Goal: Task Accomplishment & Management: Manage account settings

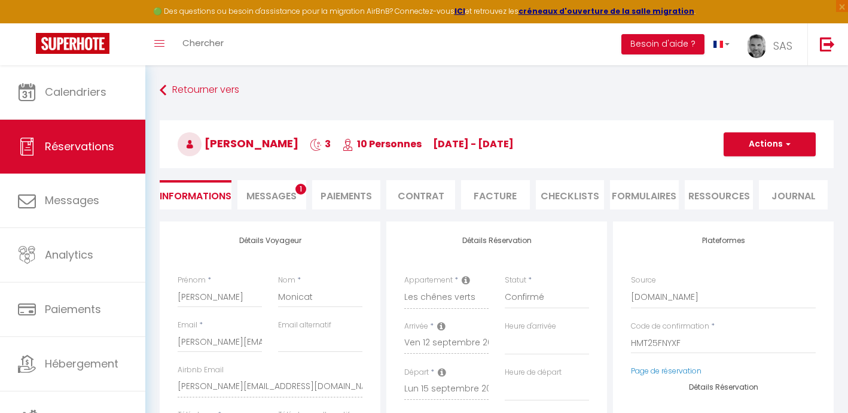
select select "5334"
select select
select select "1"
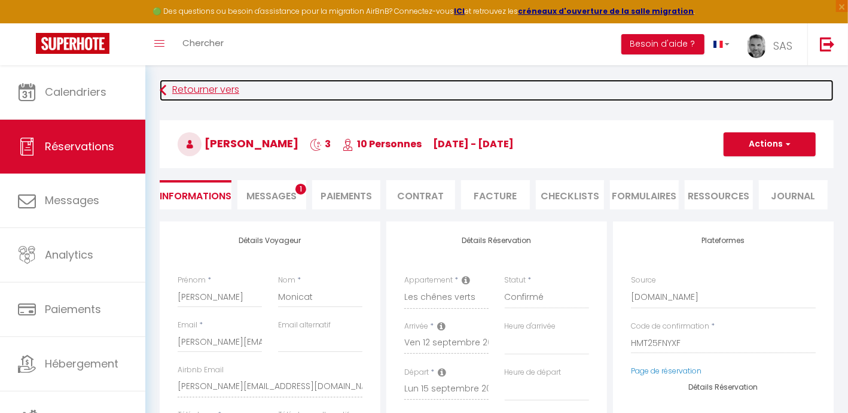
click at [225, 91] on link "Retourner vers" at bounding box center [497, 91] width 674 height 22
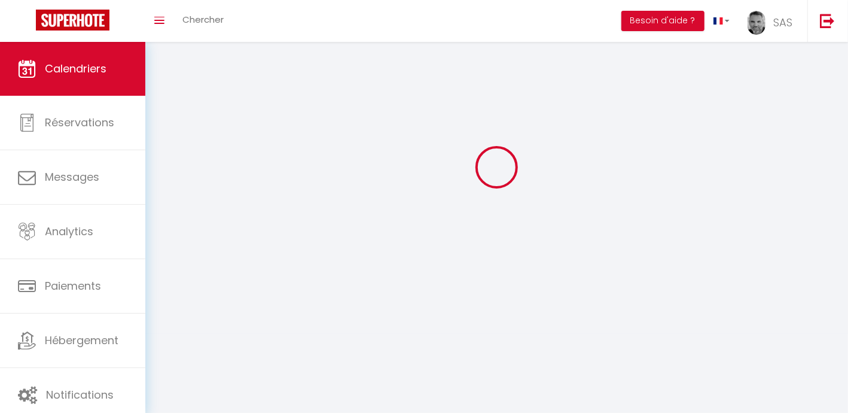
scroll to position [65, 0]
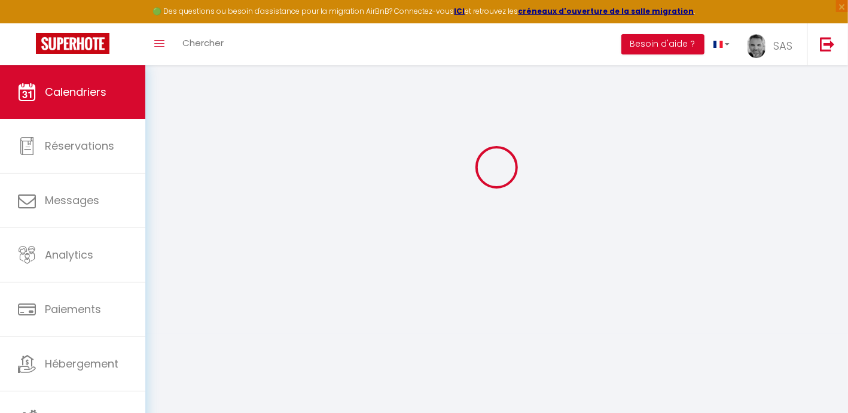
select select
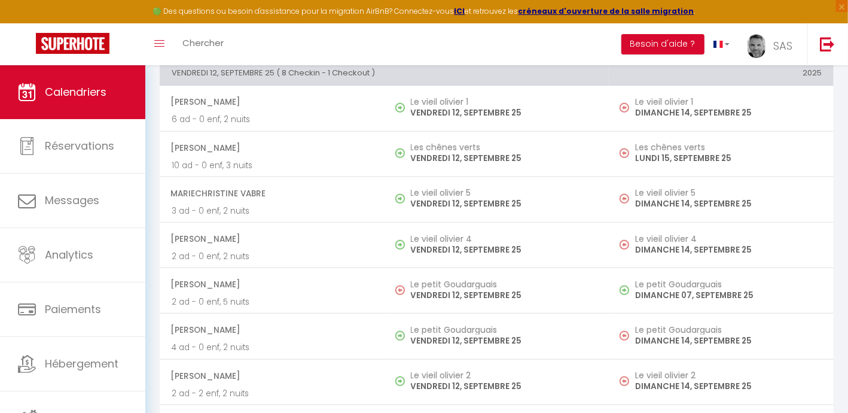
scroll to position [364, 0]
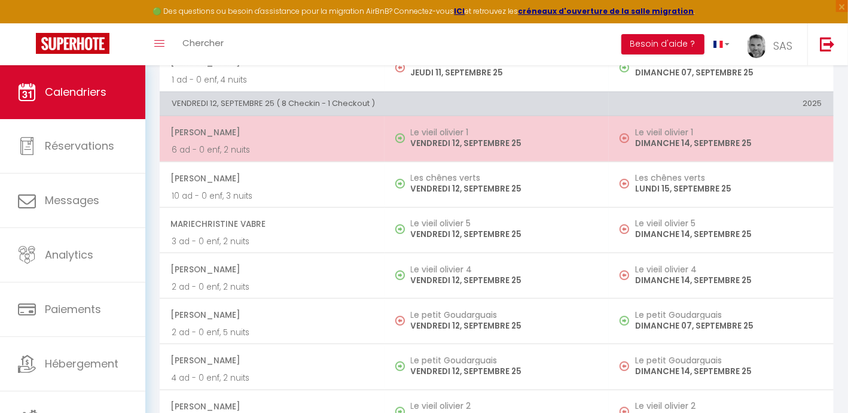
click at [248, 143] on p "6 ad - 0 enf, 2 nuits" at bounding box center [272, 149] width 201 height 13
select select "OK"
select select "0"
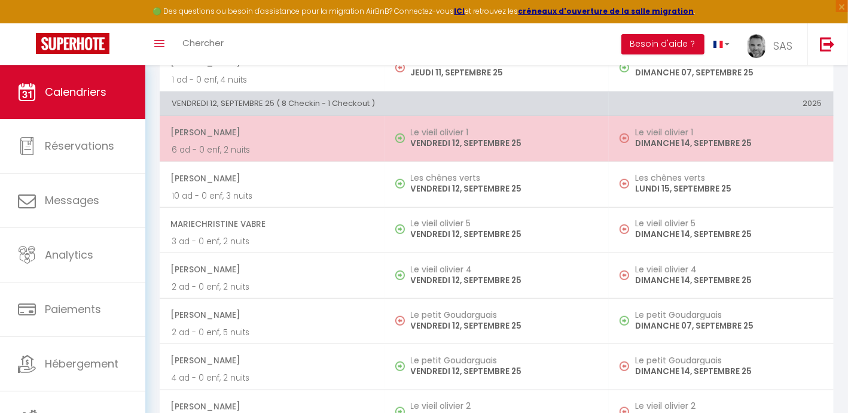
select select "1"
select select
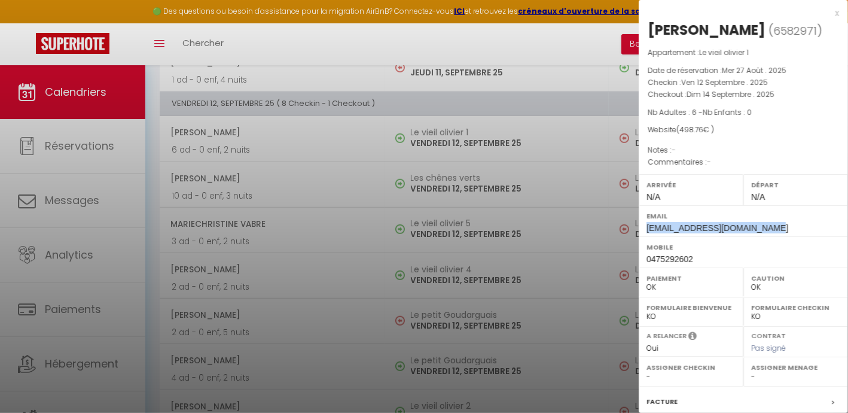
drag, startPoint x: 753, startPoint y: 230, endPoint x: 643, endPoint y: 234, distance: 110.7
click at [643, 234] on div "Email [EMAIL_ADDRESS][DOMAIN_NAME]" at bounding box center [743, 220] width 209 height 31
copy span "[EMAIL_ADDRESS][DOMAIN_NAME]"
